Goal: Information Seeking & Learning: Learn about a topic

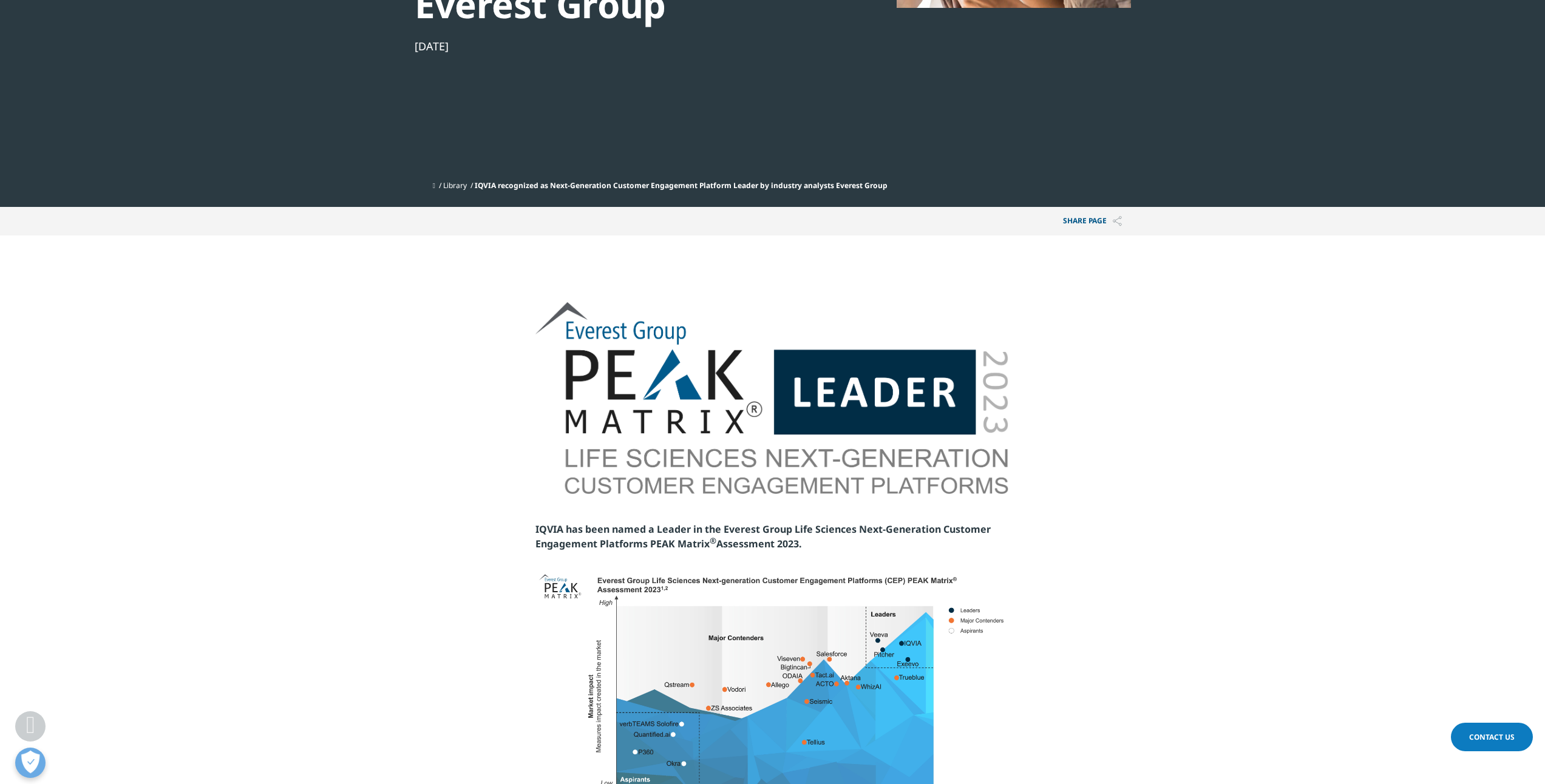
scroll to position [809, 0]
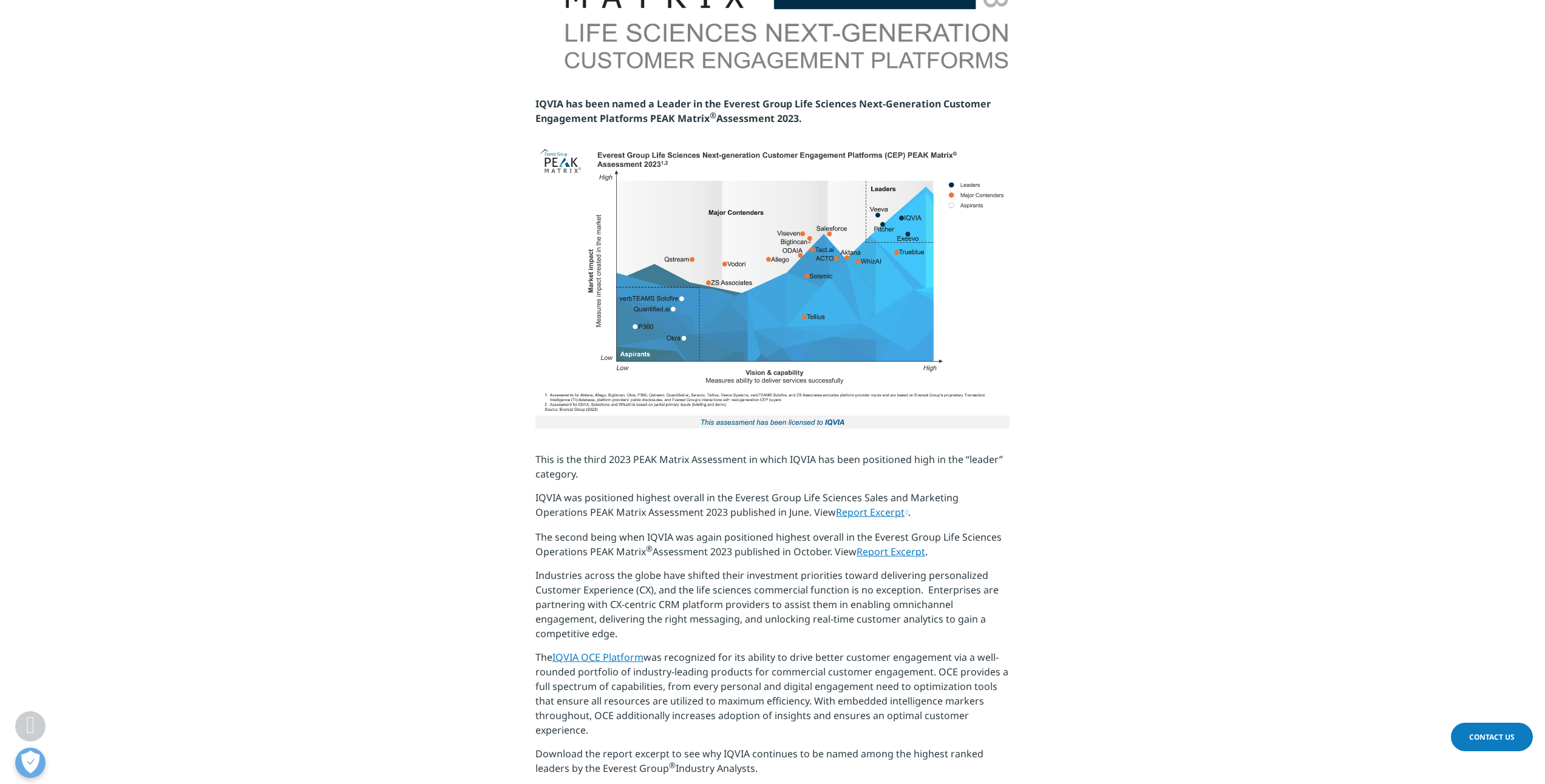
click at [836, 519] on link "Report Excerpt" at bounding box center [871, 513] width 72 height 13
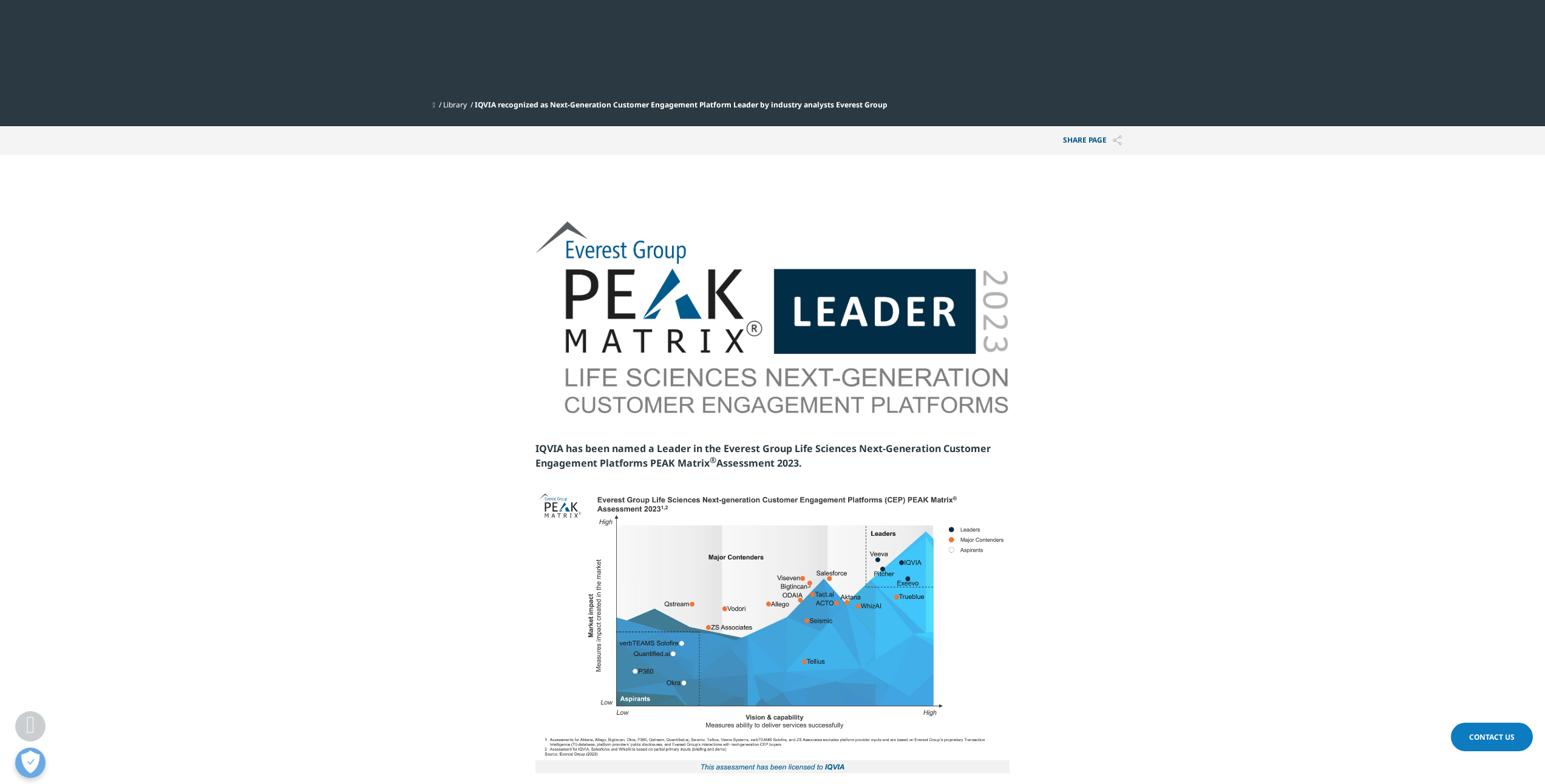
scroll to position [405, 0]
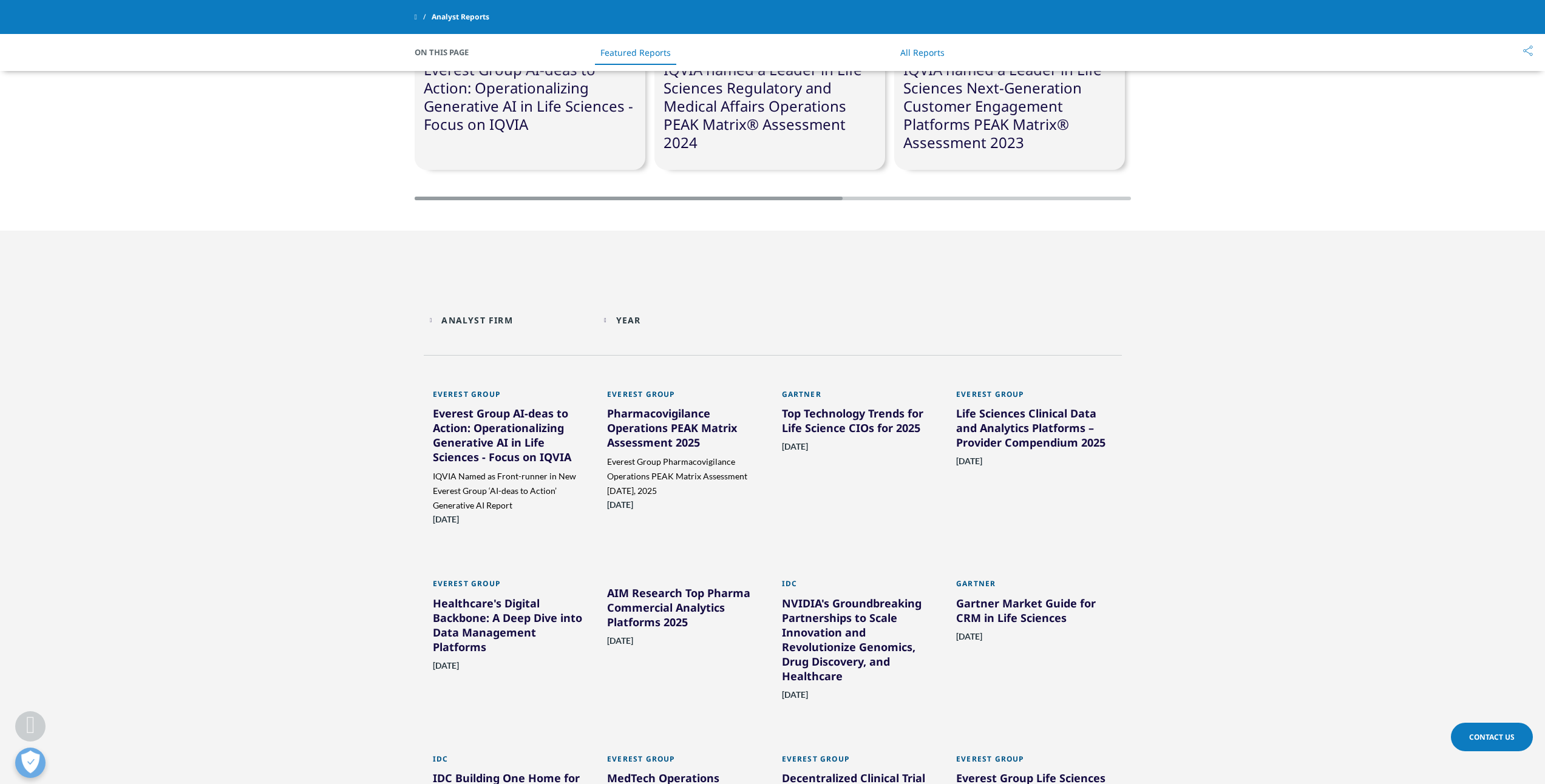
scroll to position [708, 0]
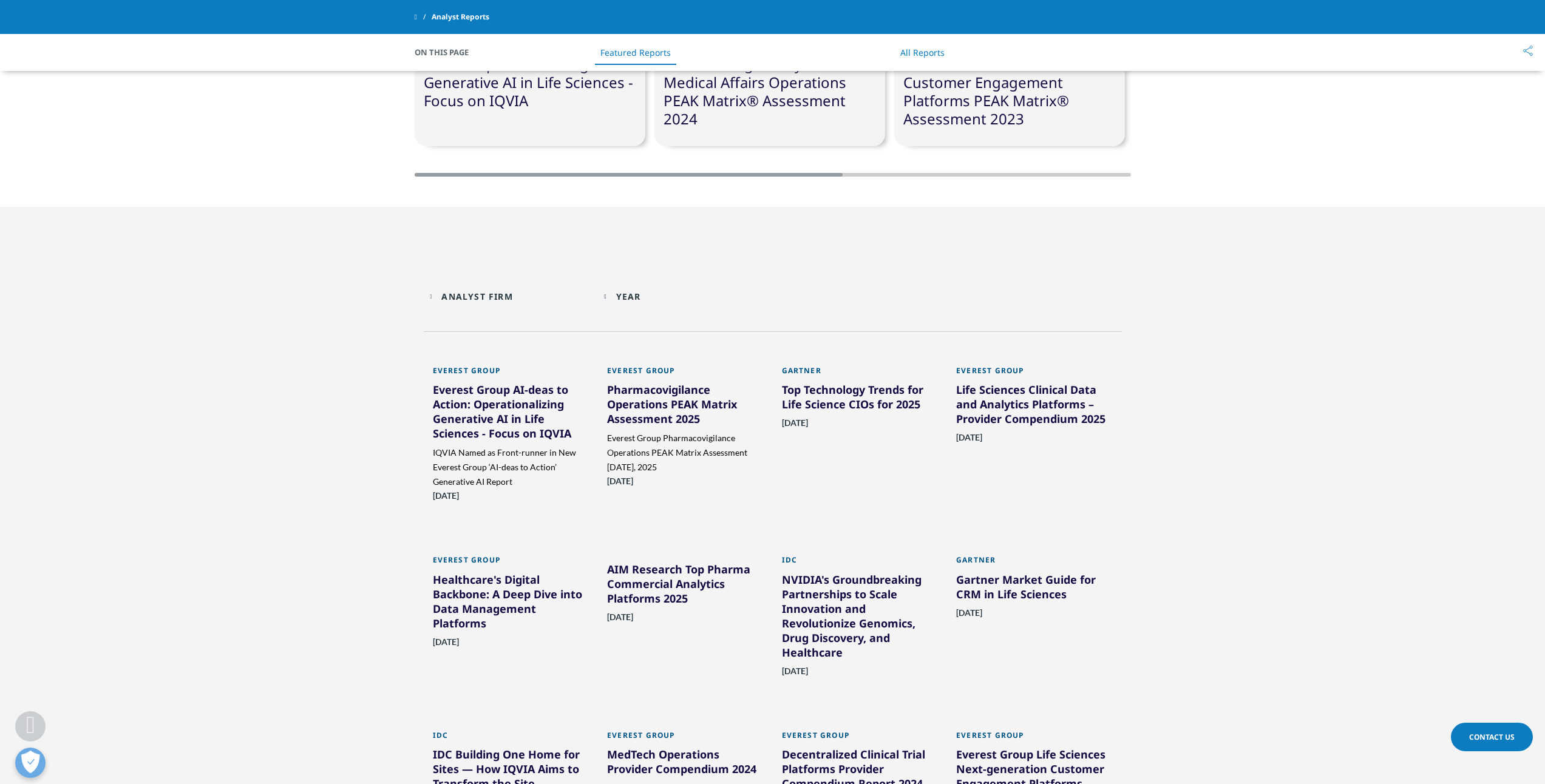
click at [845, 396] on div "Top Technology Trends for Life Science CIOs for 2025" at bounding box center [860, 400] width 157 height 34
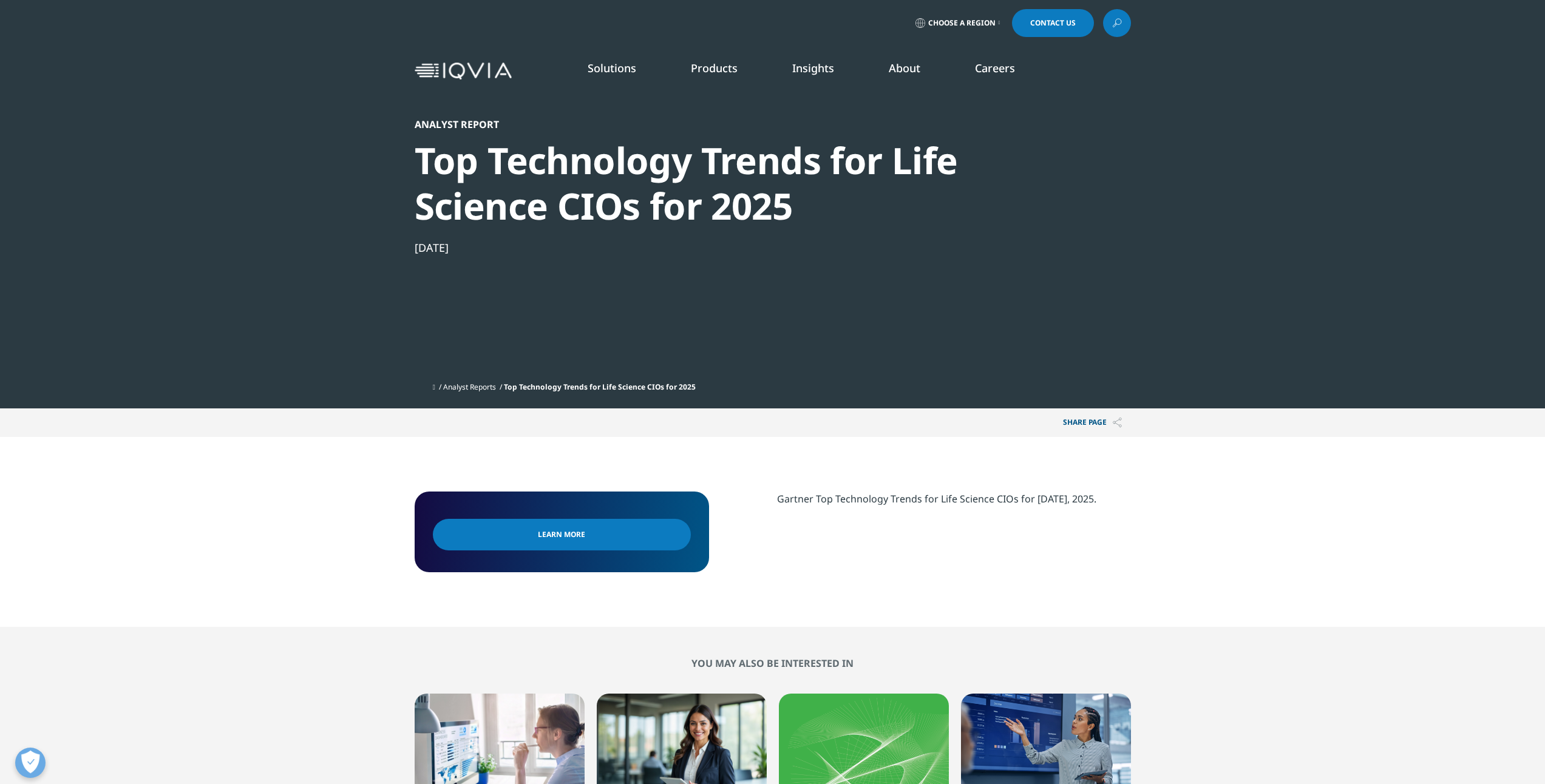
scroll to position [101, 0]
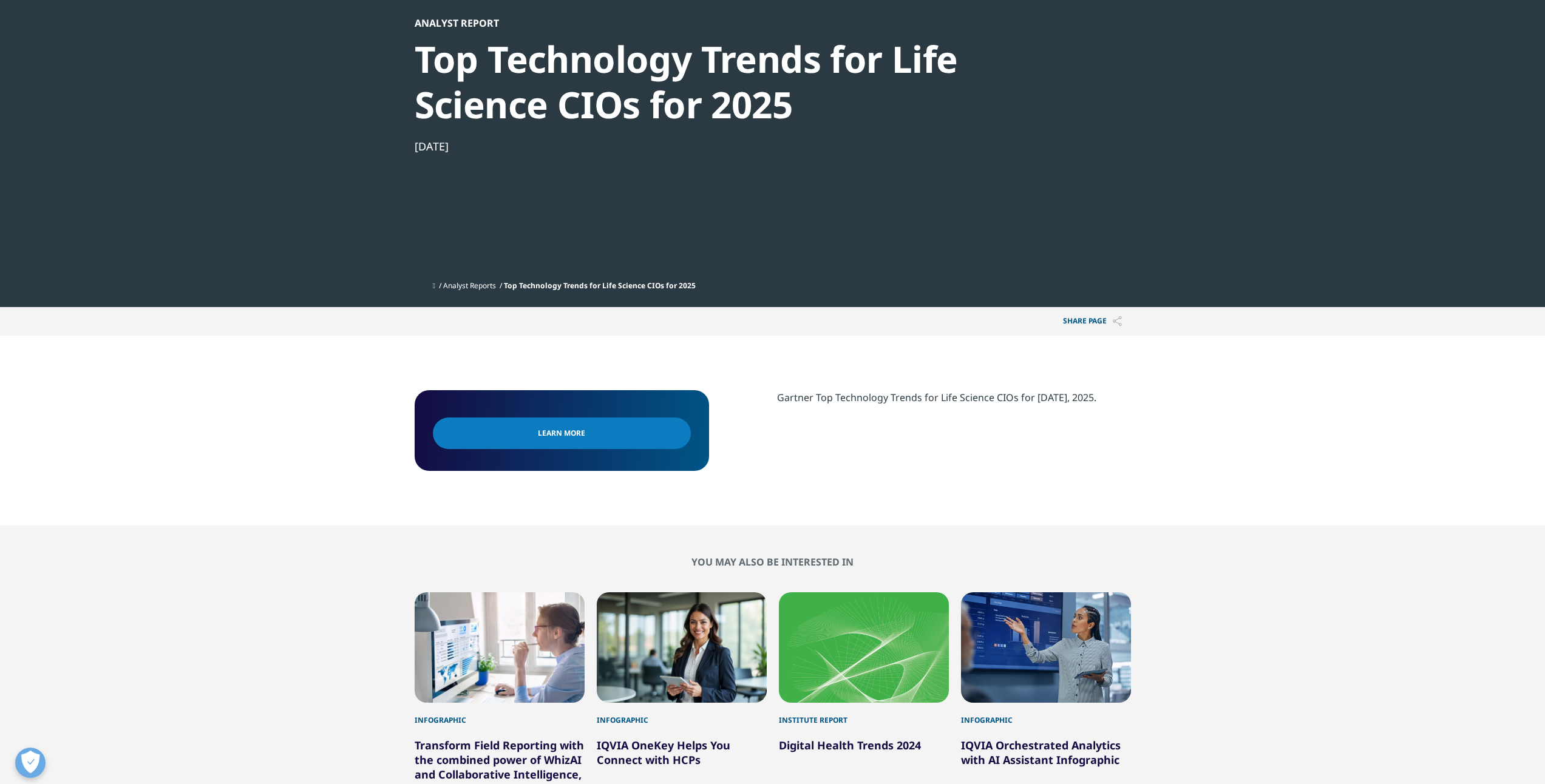
click at [765, 452] on div "Learn More Gartner Top Technology Trends for Life Science CIOs for 2025 March 1…" at bounding box center [772, 431] width 716 height 81
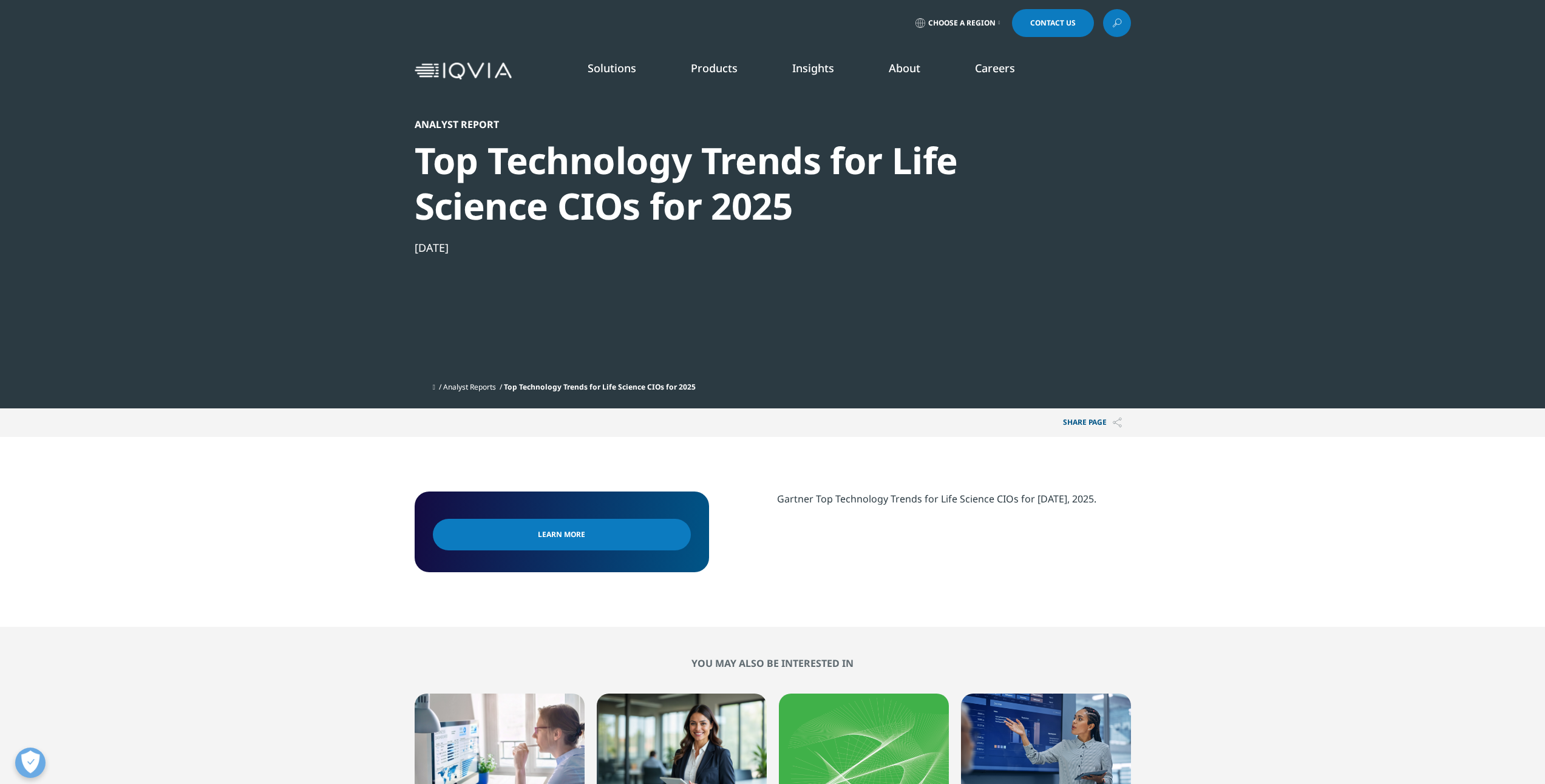
click at [596, 537] on link "Learn More" at bounding box center [562, 535] width 258 height 32
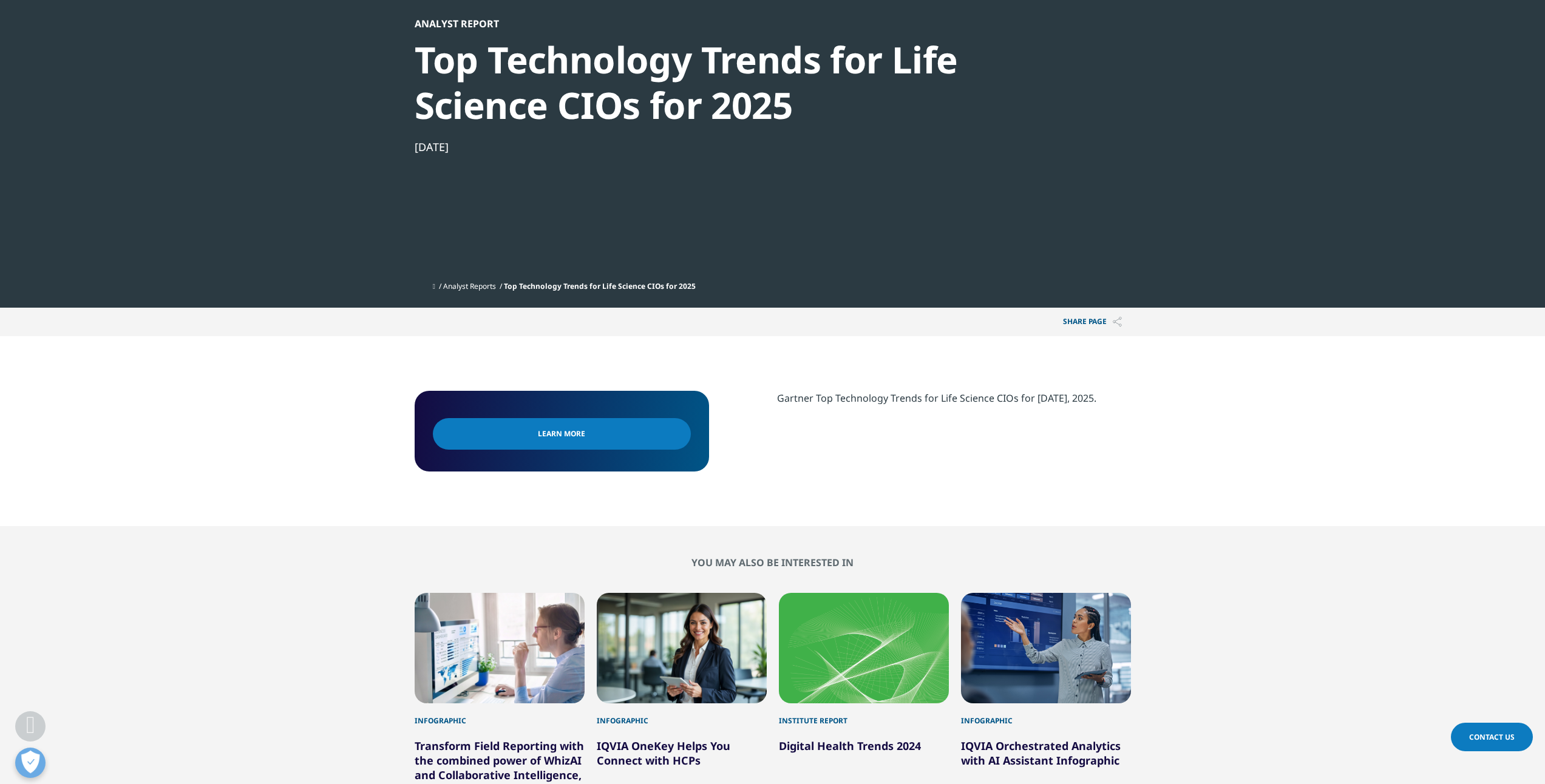
scroll to position [202, 0]
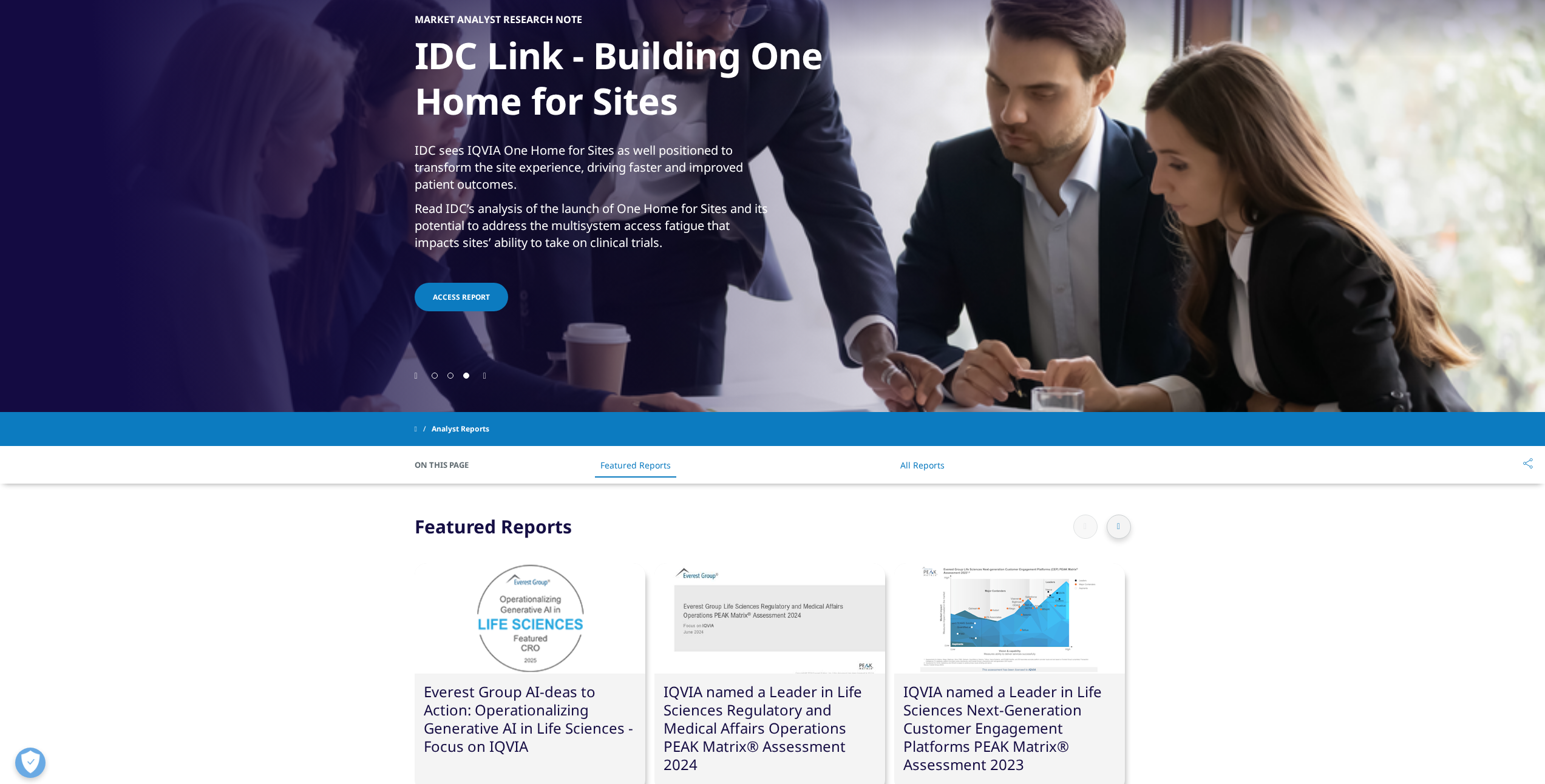
scroll to position [173, 0]
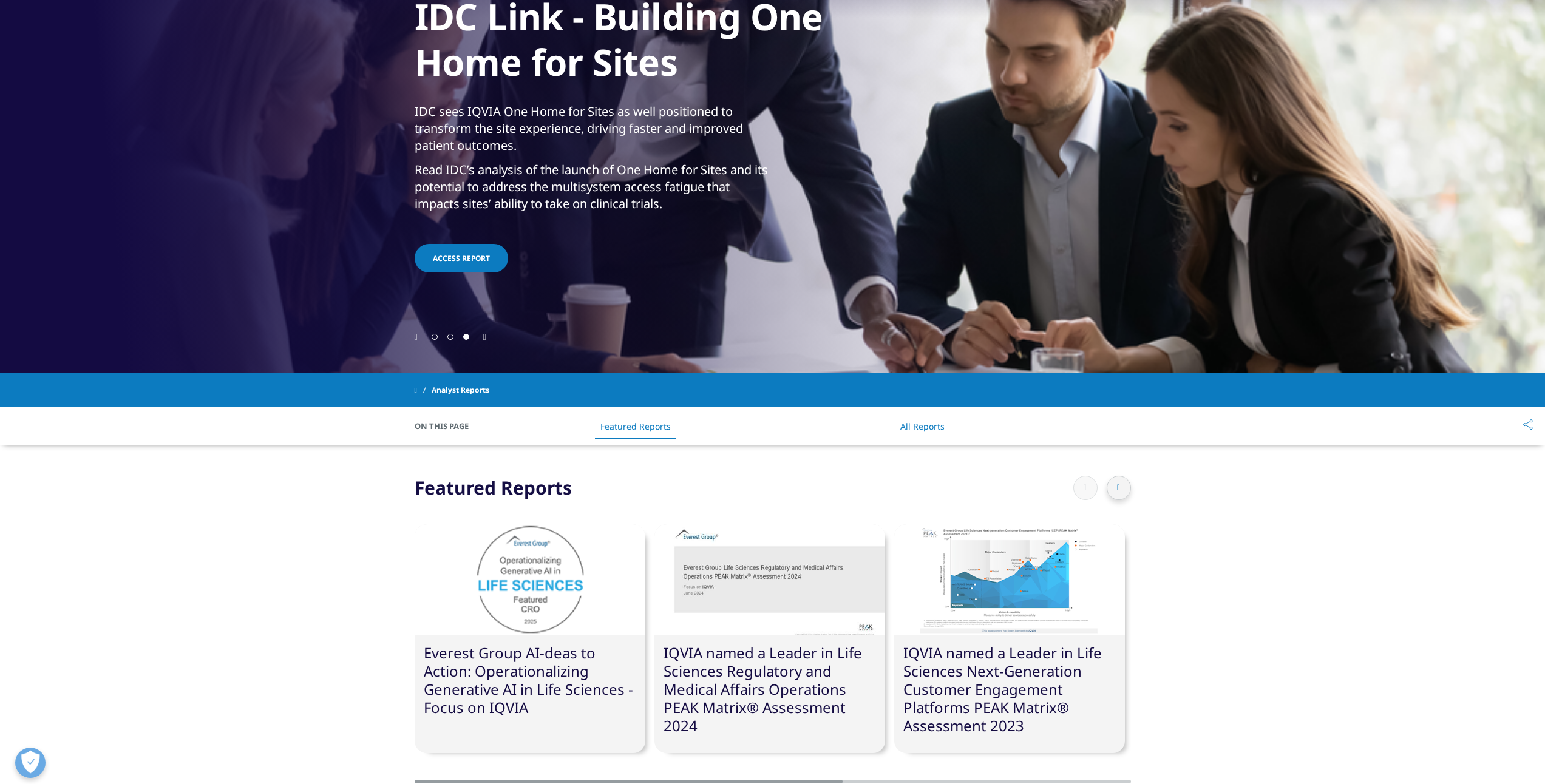
click at [1123, 485] on div at bounding box center [1119, 488] width 24 height 24
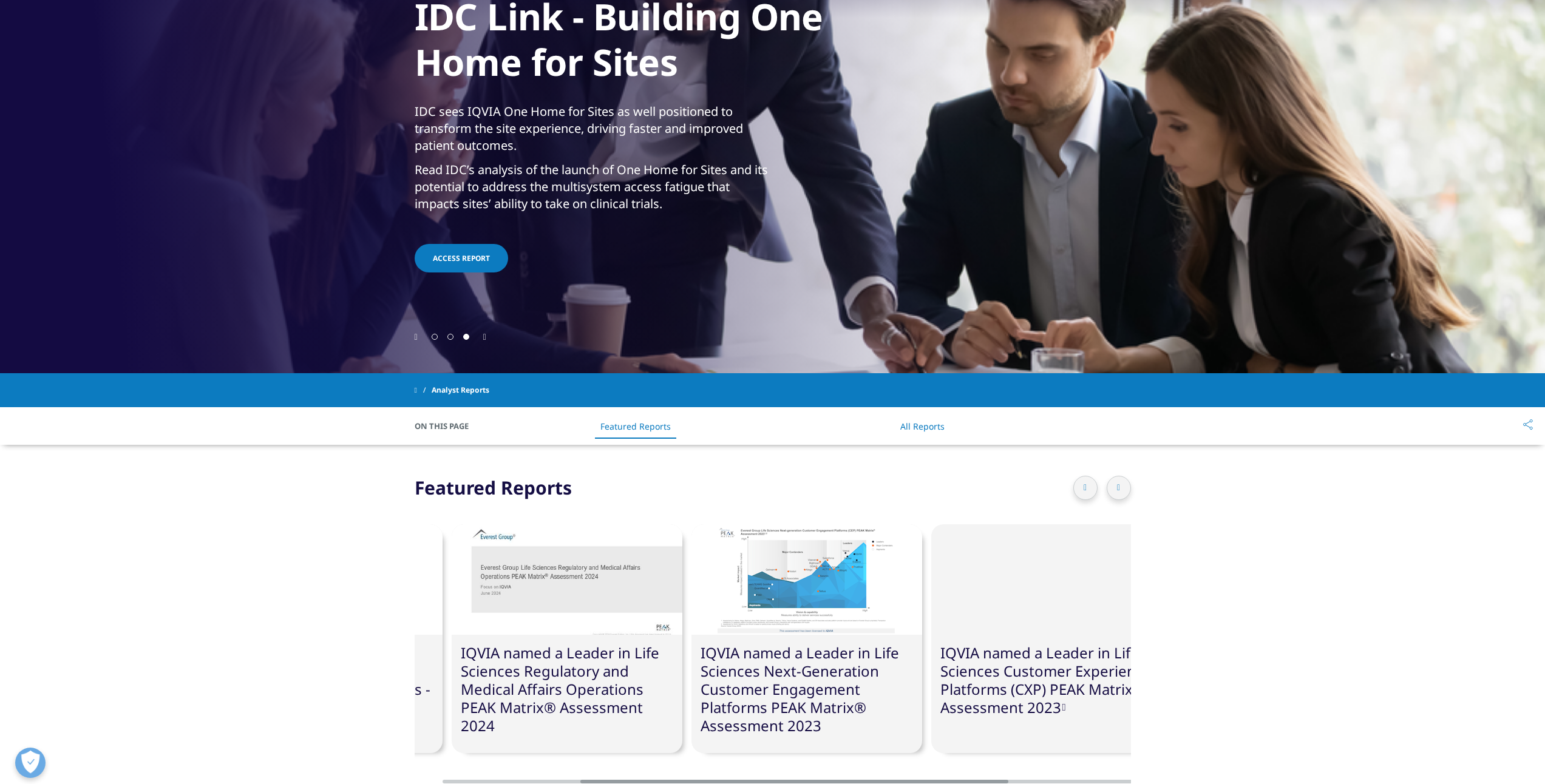
scroll to position [0, 231]
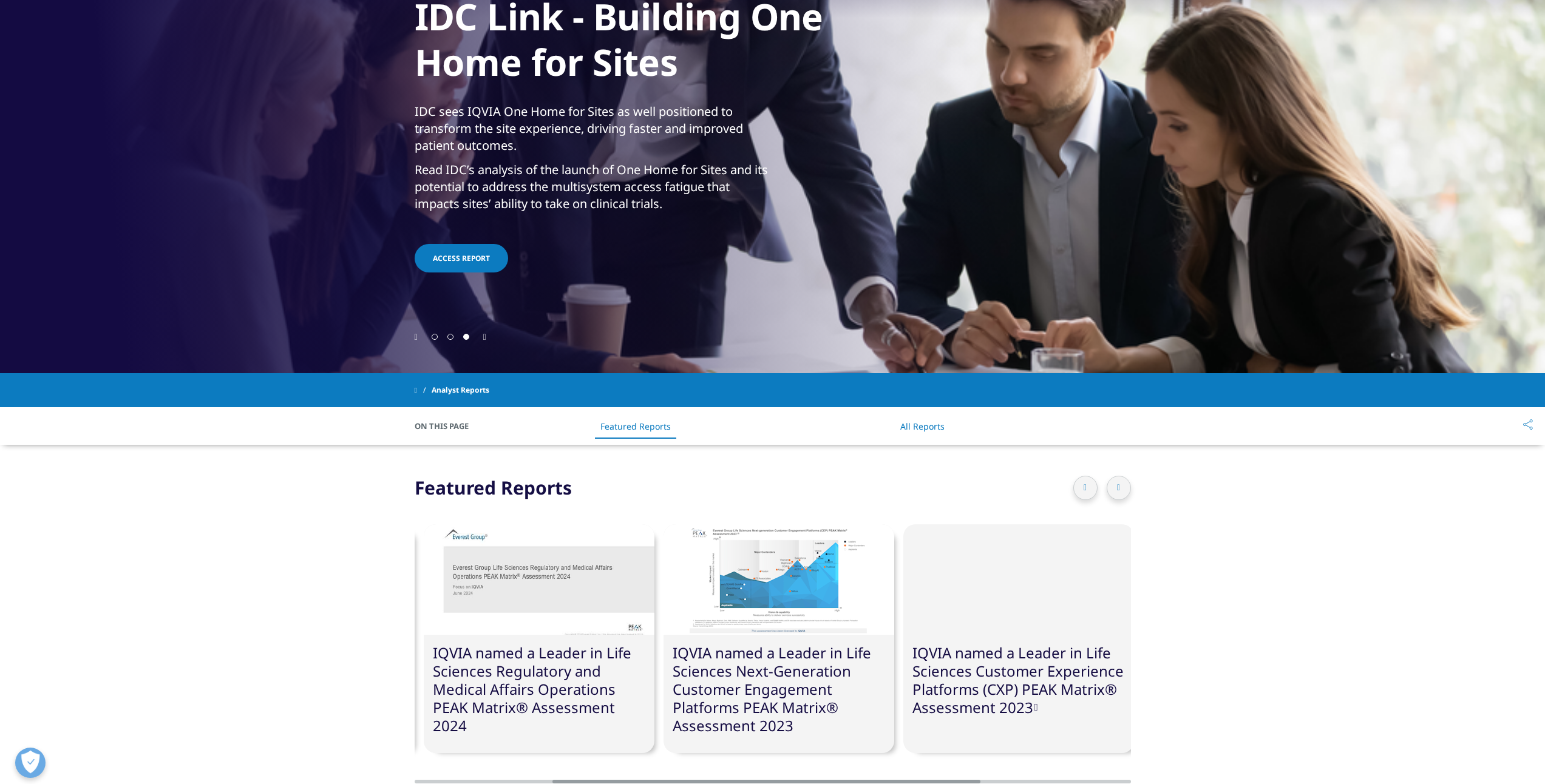
click at [1123, 485] on div at bounding box center [1119, 488] width 24 height 24
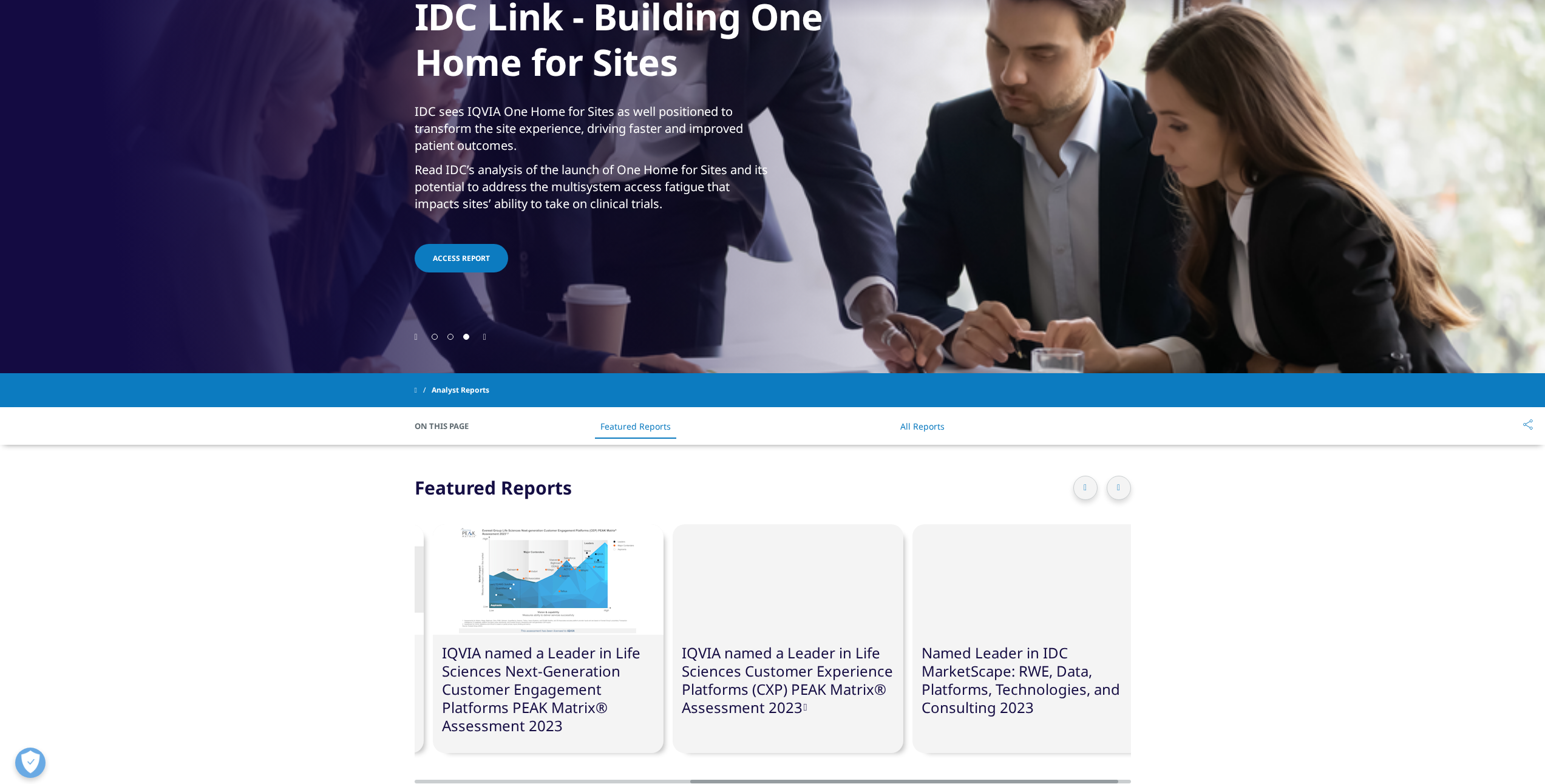
click at [1122, 485] on div at bounding box center [1119, 488] width 24 height 24
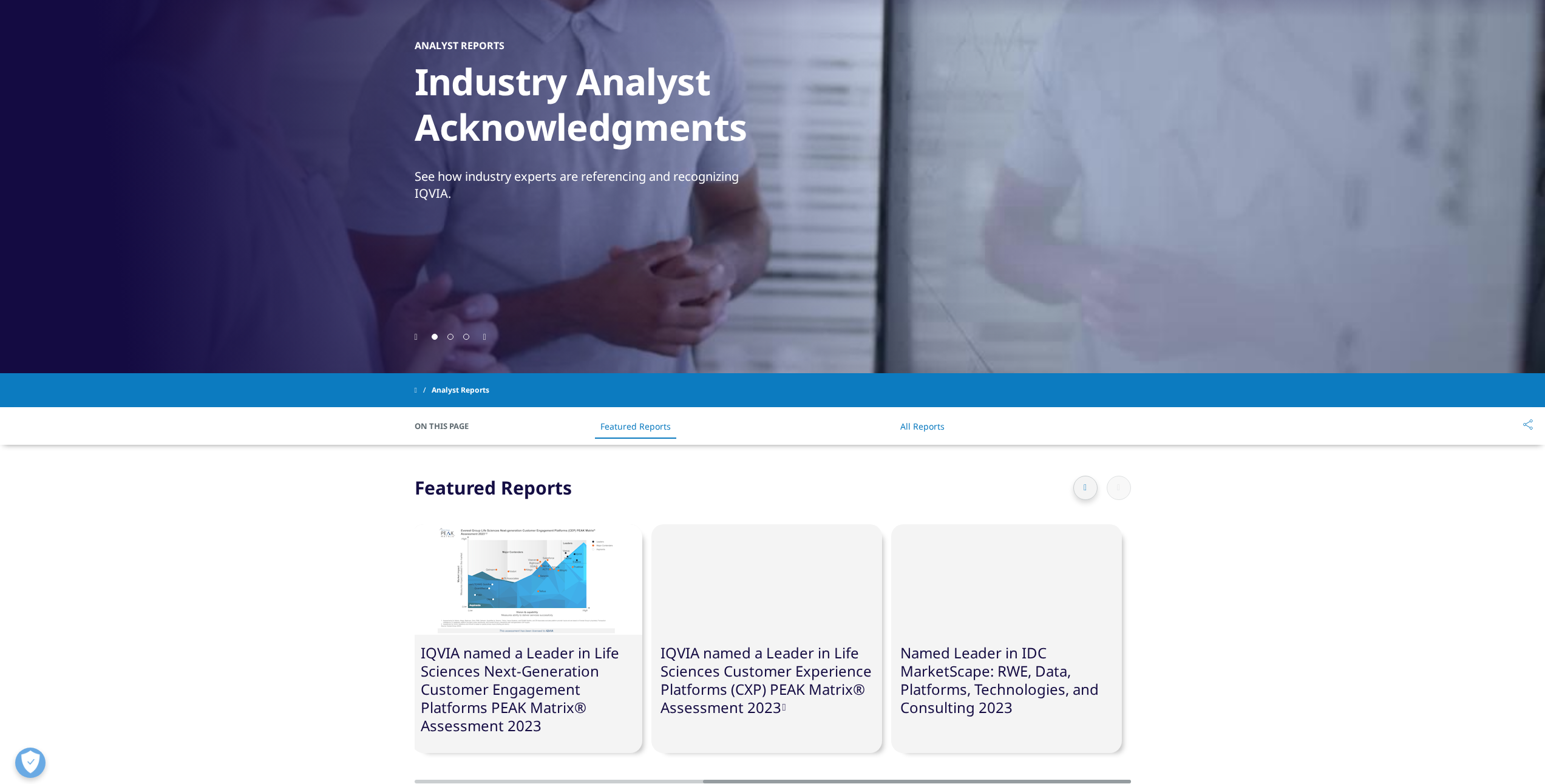
click at [1122, 485] on div at bounding box center [1102, 488] width 58 height 24
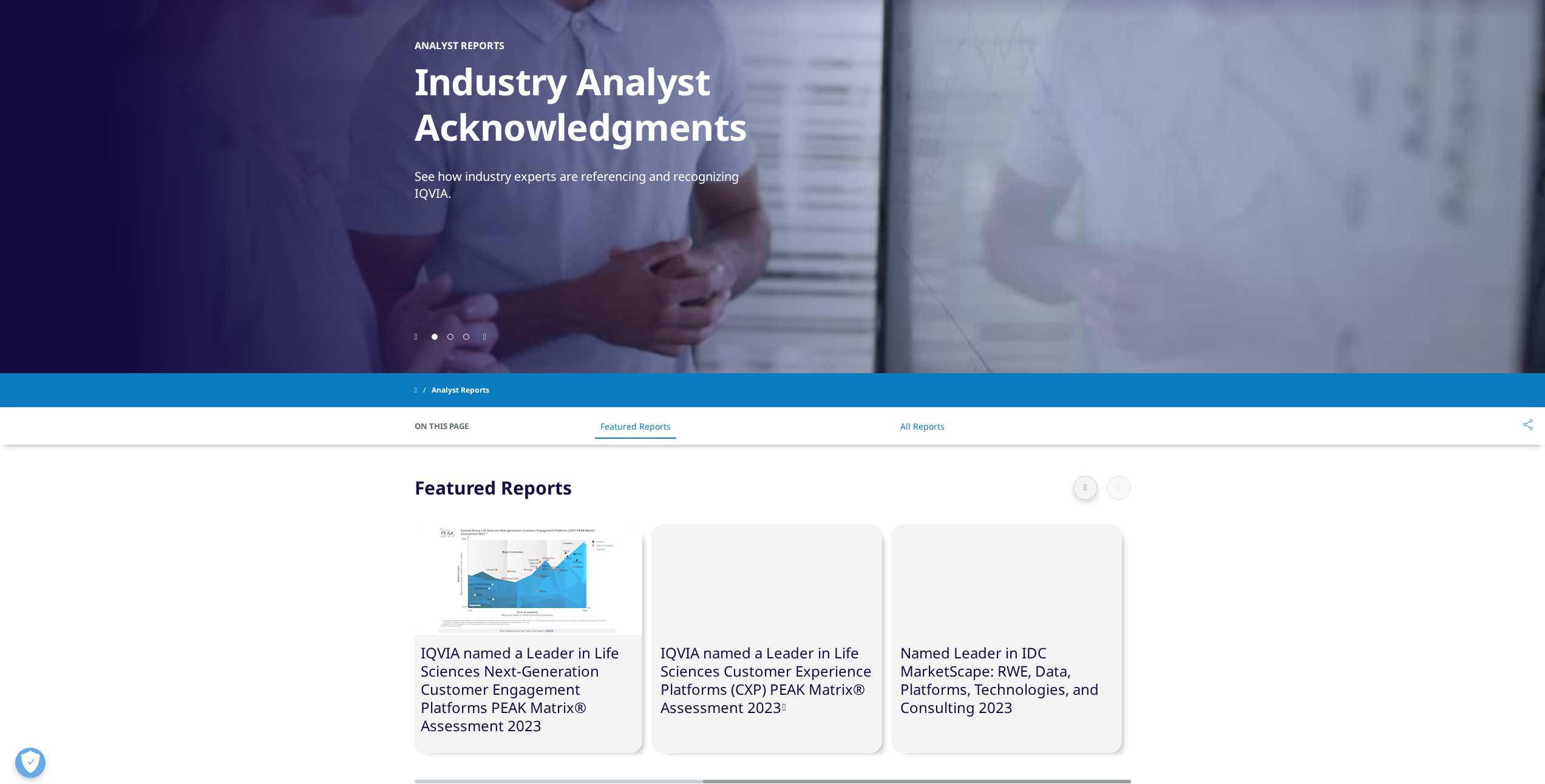
click at [1110, 485] on div at bounding box center [1102, 488] width 58 height 24
click at [1089, 487] on div at bounding box center [1085, 488] width 24 height 24
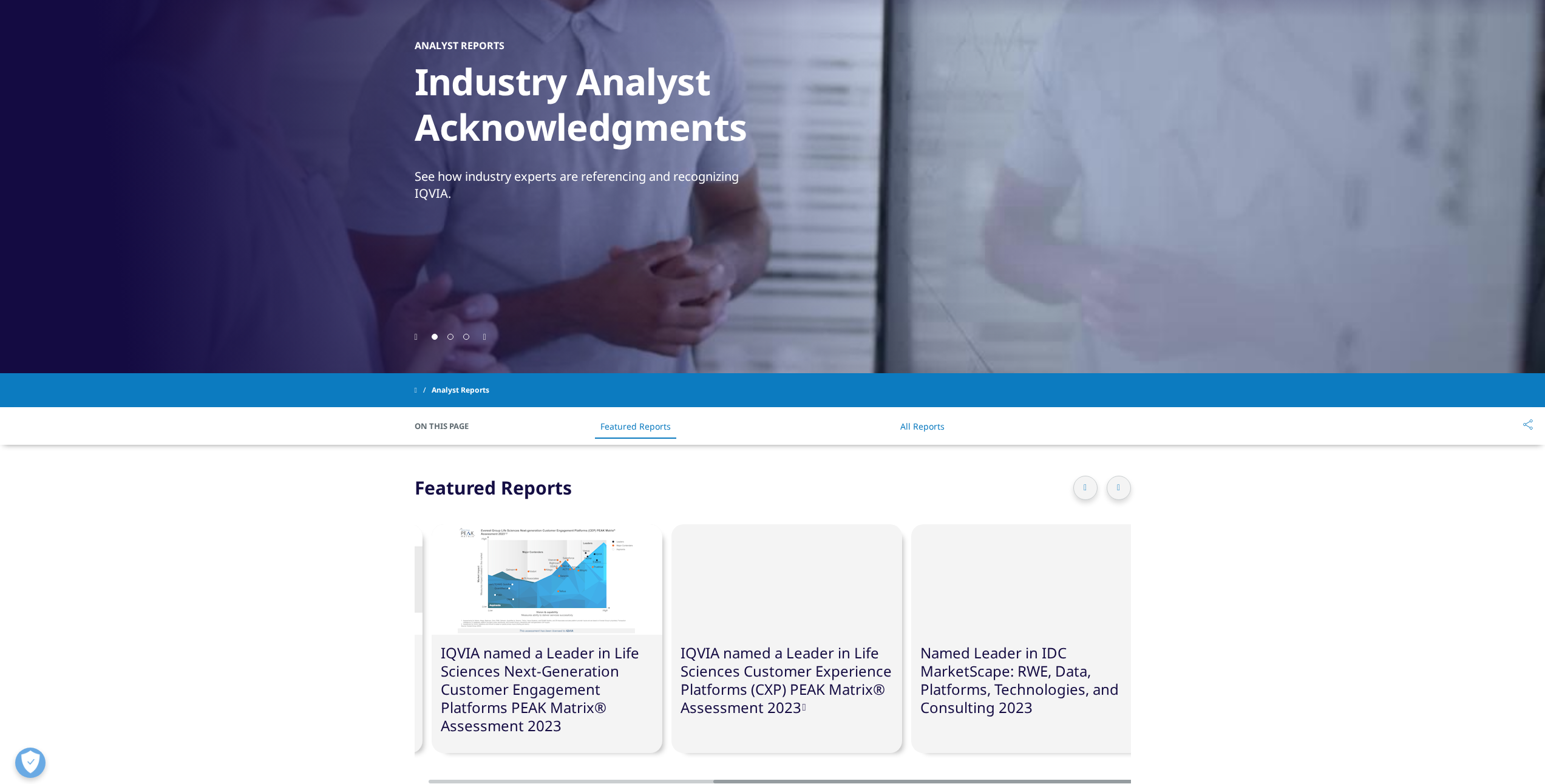
click at [1089, 487] on div at bounding box center [1085, 488] width 24 height 24
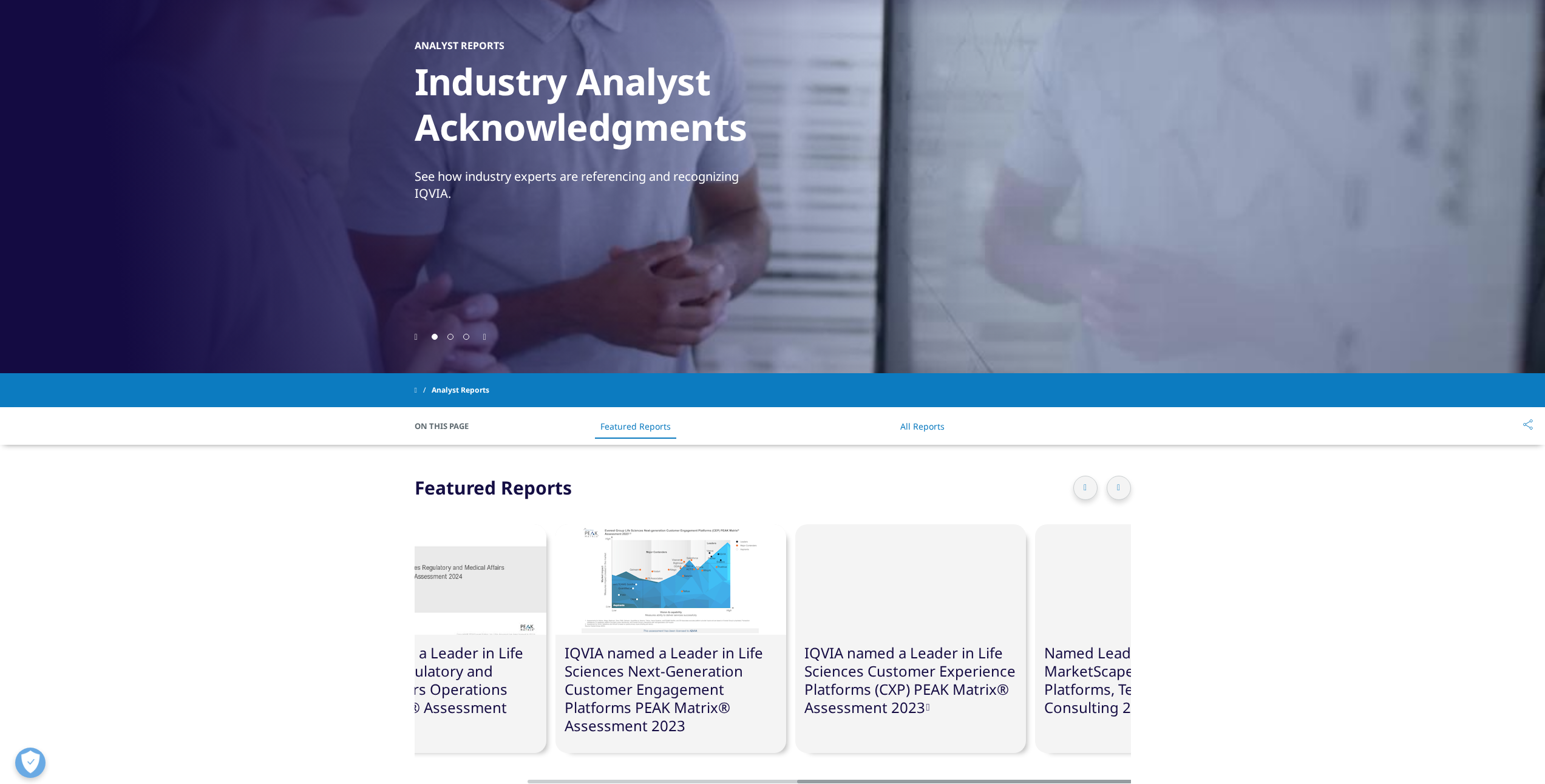
click at [1089, 487] on div at bounding box center [1085, 488] width 24 height 24
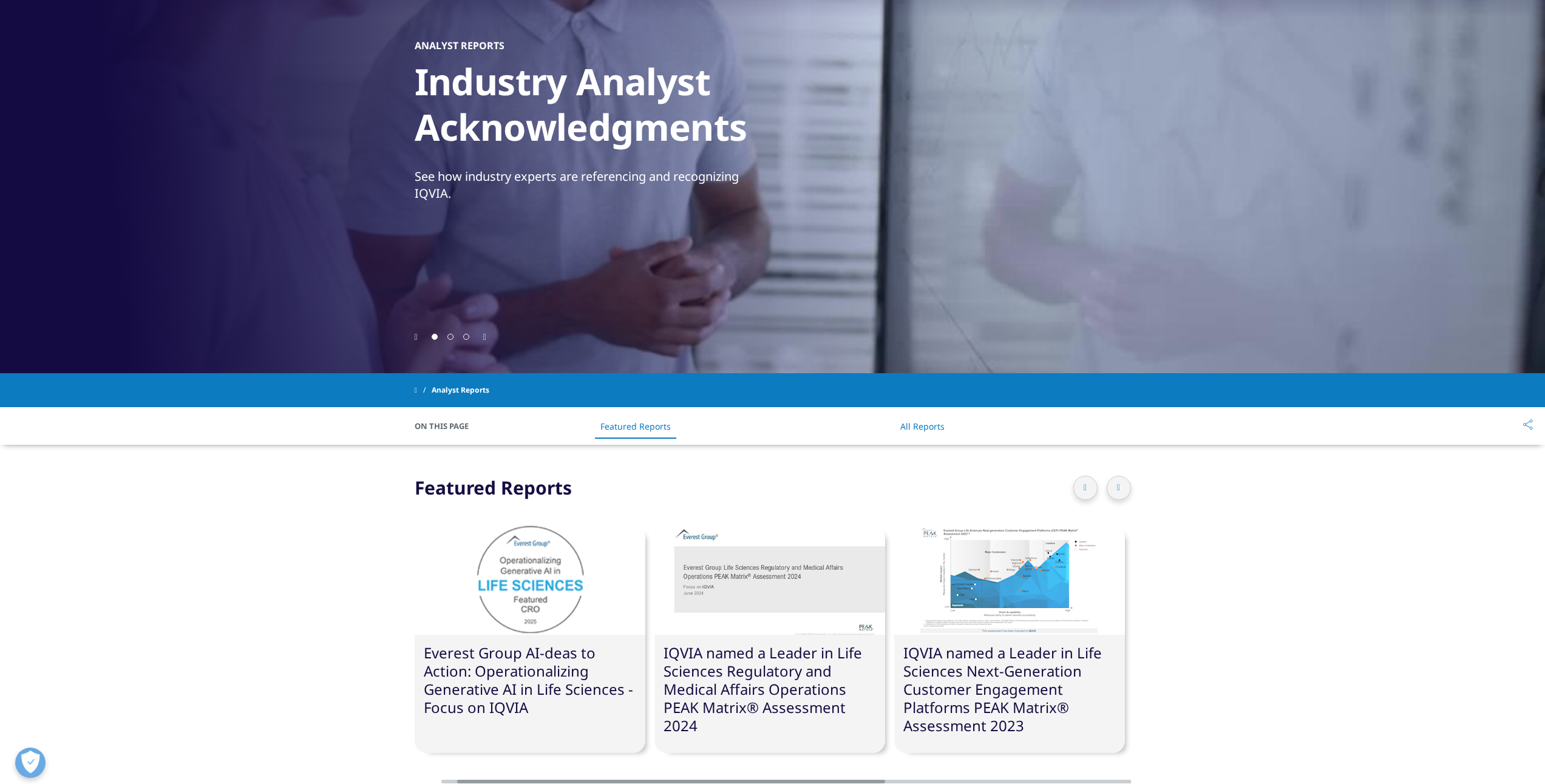
scroll to position [0, 0]
click at [916, 438] on li "All Reports" at bounding box center [922, 426] width 69 height 36
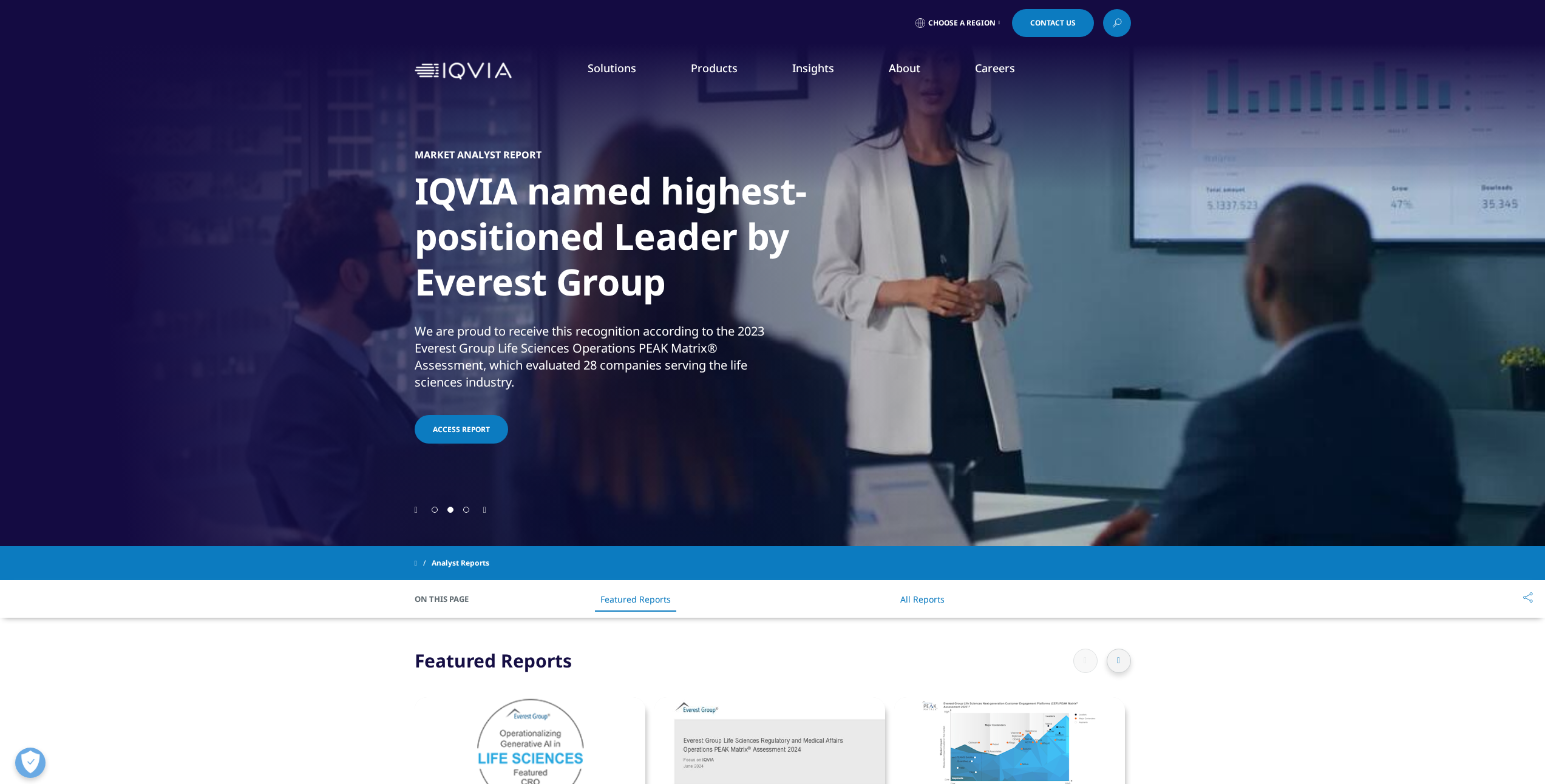
click at [450, 64] on img at bounding box center [463, 71] width 97 height 18
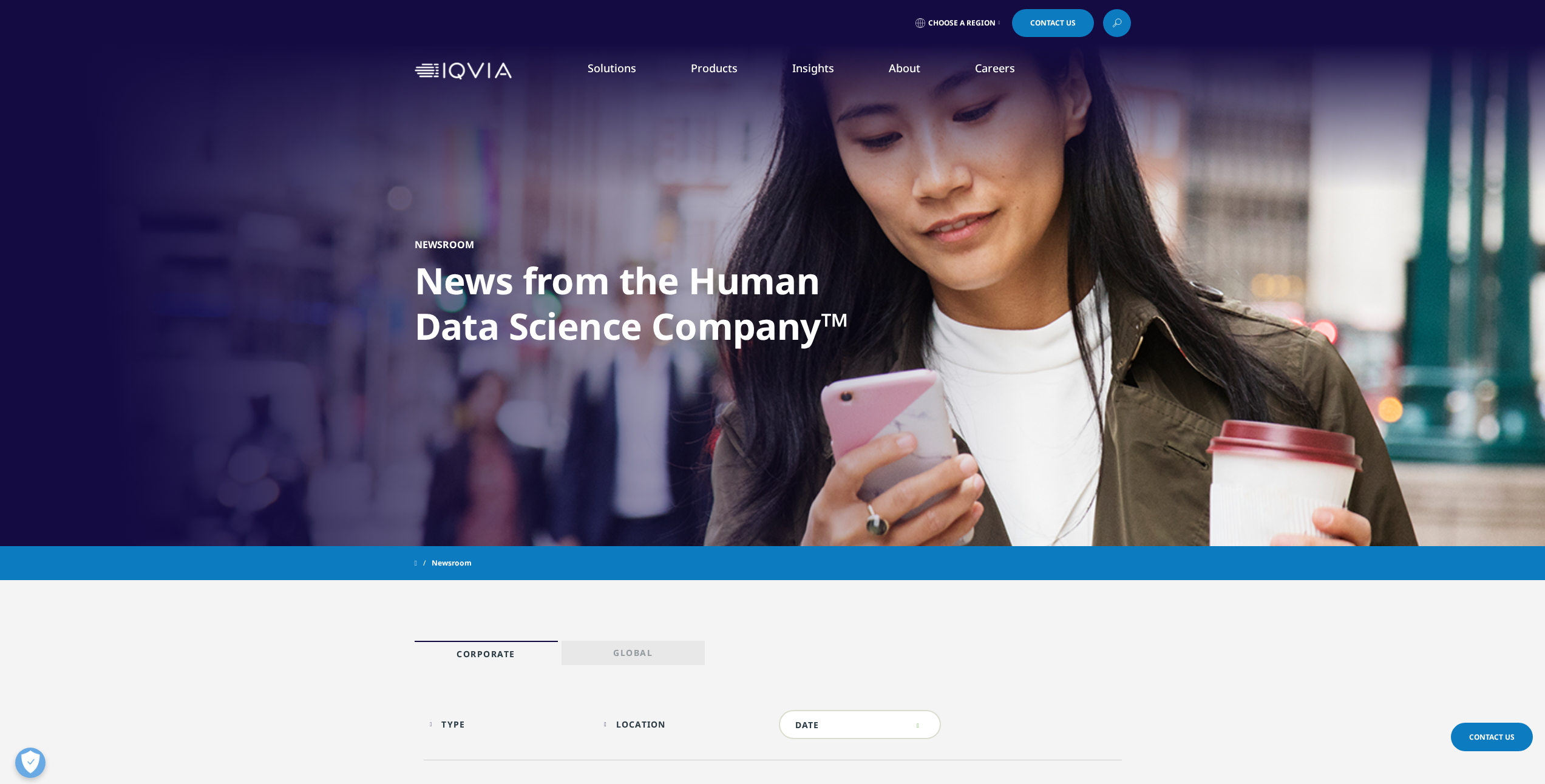
click at [452, 171] on li "Our Story" at bounding box center [612, 163] width 373 height 23
